Goal: Transaction & Acquisition: Download file/media

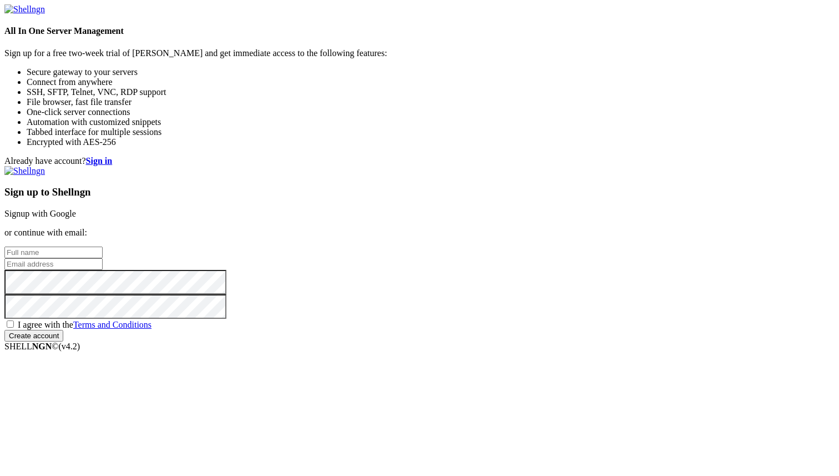
click at [76, 209] on link "Signup with Google" at bounding box center [40, 213] width 72 height 9
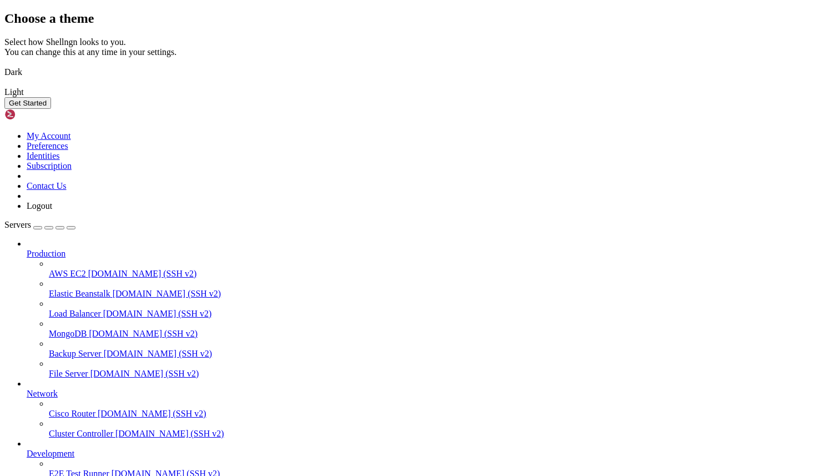
click at [4, 85] on img at bounding box center [4, 85] width 0 height 0
click at [575, 109] on div "Get Started" at bounding box center [419, 103] width 830 height 12
click at [51, 109] on button "Get Started" at bounding box center [27, 103] width 47 height 12
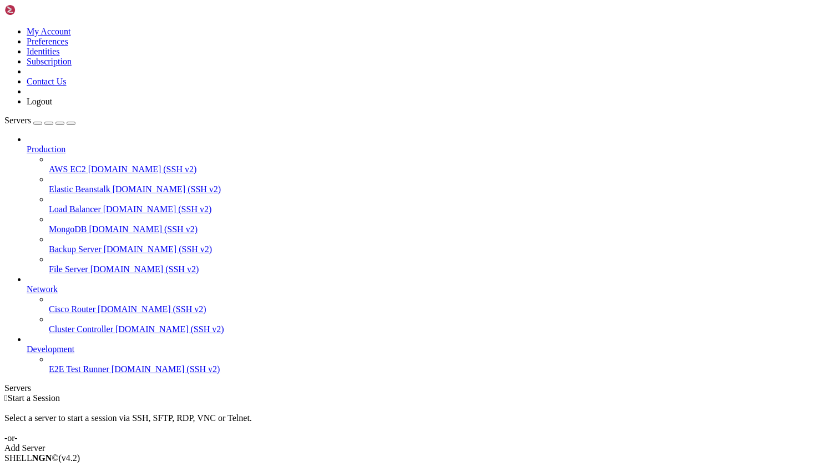
click at [493, 393] on div " Start a Session Select a server to start a session via SSH, SFTP, RDP, VNC or…" at bounding box center [419, 423] width 830 height 60
click at [485, 443] on div "Add Server" at bounding box center [419, 448] width 830 height 10
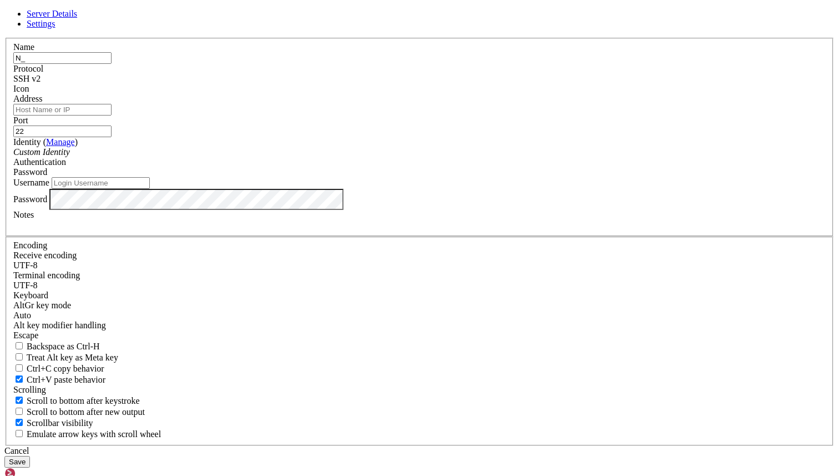
type input "N"
type input "n8n"
click at [112, 115] on input "Address" at bounding box center [62, 110] width 98 height 12
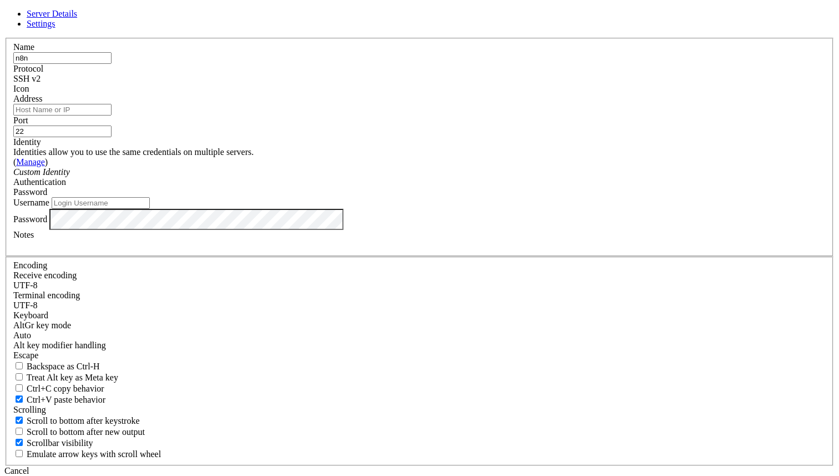
click at [112, 115] on input "Address" at bounding box center [62, 110] width 98 height 12
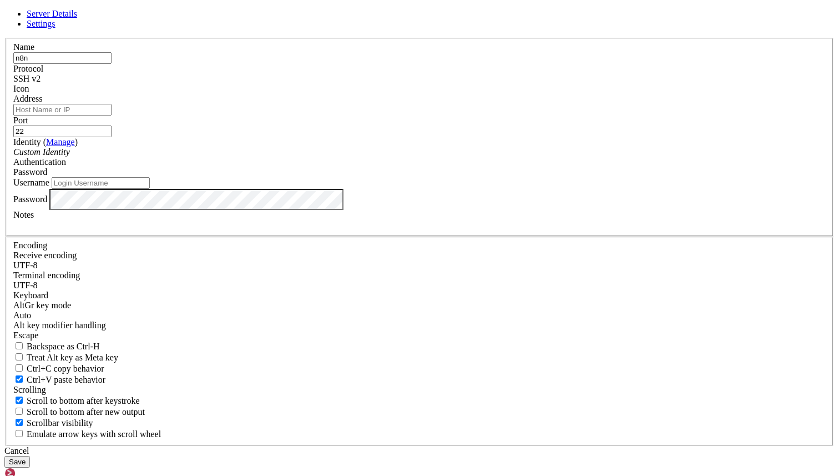
paste input "[TECHNICAL_ID]"
type input "[TECHNICAL_ID]"
click at [348, 157] on div "Custom Identity" at bounding box center [419, 152] width 813 height 10
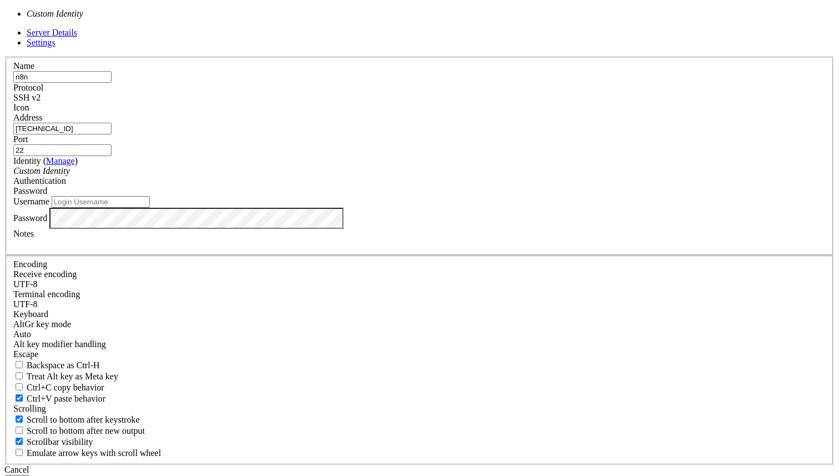
click at [348, 176] on div "Custom Identity" at bounding box center [419, 171] width 813 height 10
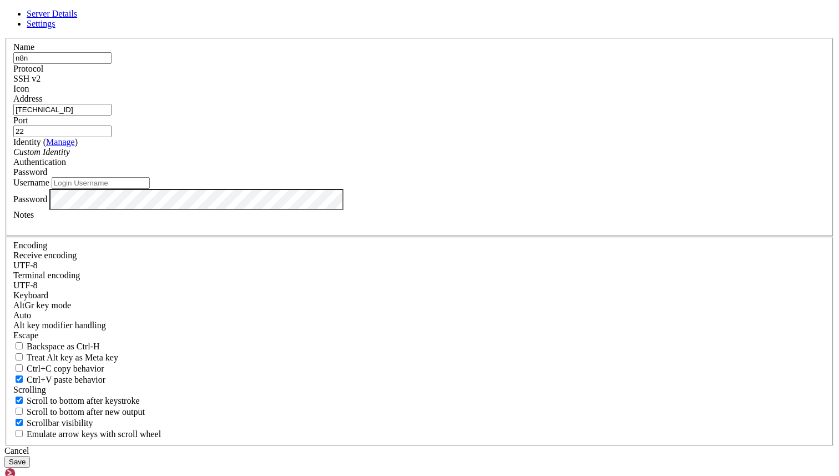
click at [150, 189] on input "Username" at bounding box center [101, 183] width 98 height 12
type input "ubuntu"
click at [30, 456] on button "Save" at bounding box center [17, 462] width 26 height 12
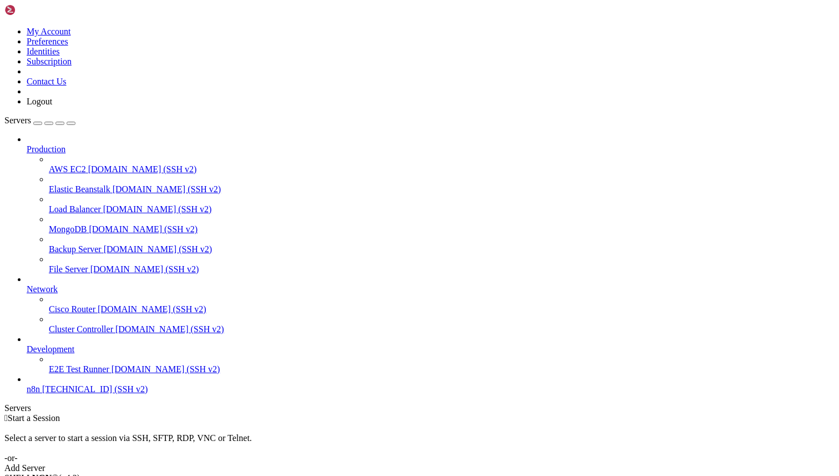
click at [40, 394] on span "n8n" at bounding box center [33, 388] width 13 height 9
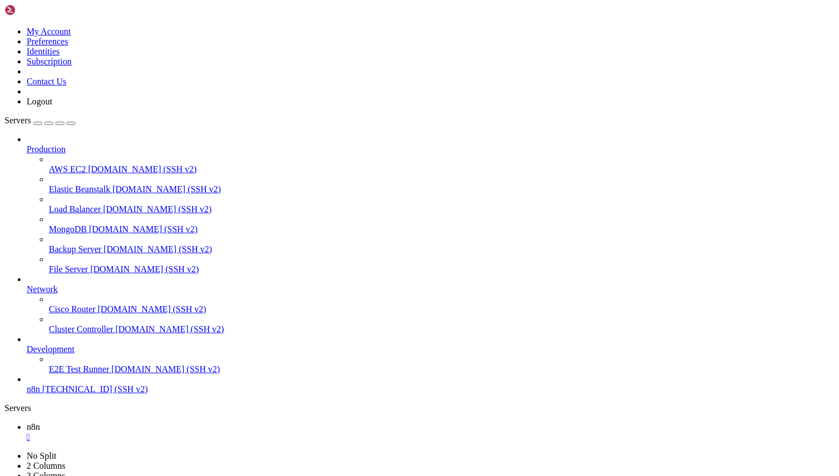
type input "/home/ubuntu/icons"
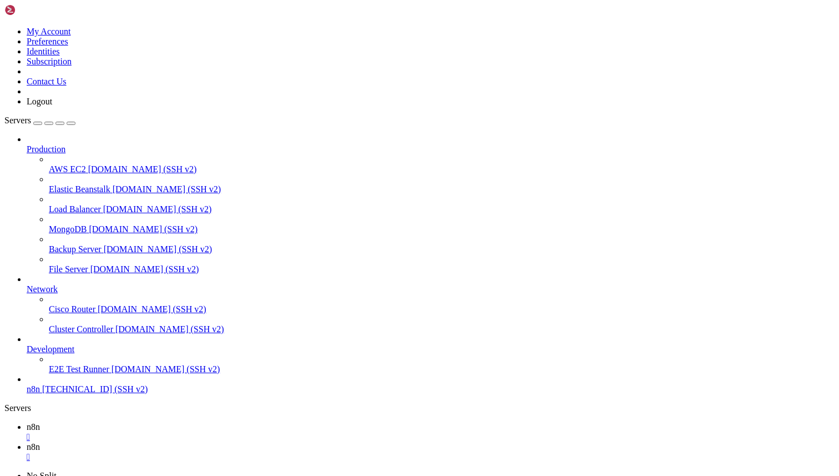
click at [112, 21] on span "Danger 1 MB / 1 MB" at bounding box center [56, 11] width 111 height 20
